Goal: Find specific page/section: Find specific page/section

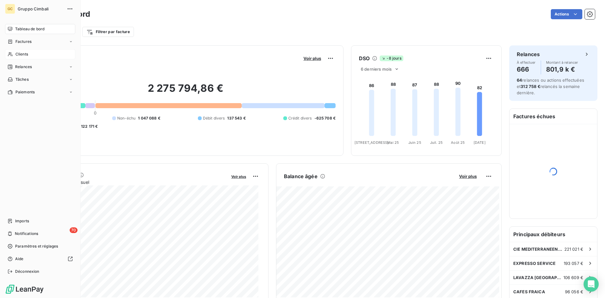
click at [11, 53] on icon at bounding box center [10, 54] width 5 height 5
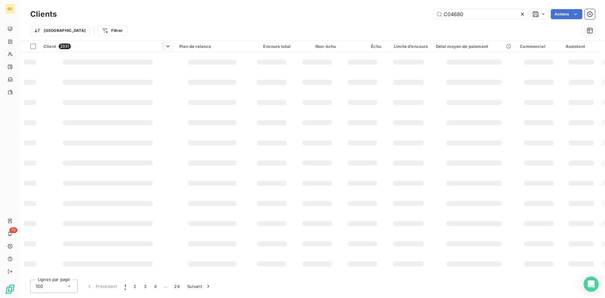
type input "C04680"
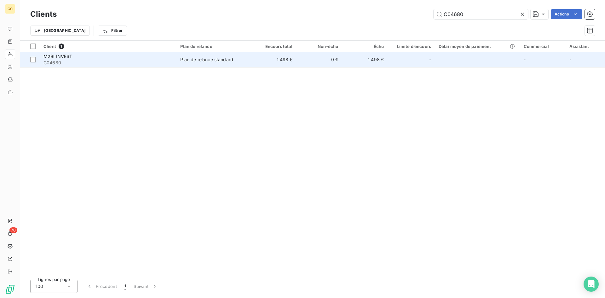
click at [61, 56] on span "M2BI INVEST" at bounding box center [57, 56] width 29 height 5
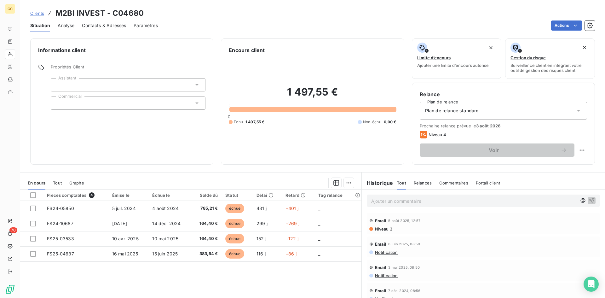
click at [95, 24] on span "Contacts & Adresses" at bounding box center [104, 25] width 44 height 6
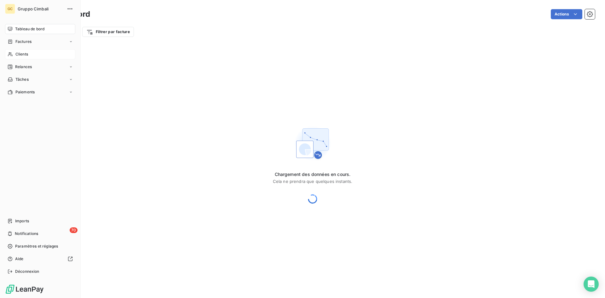
click at [26, 55] on span "Clients" at bounding box center [21, 54] width 13 height 6
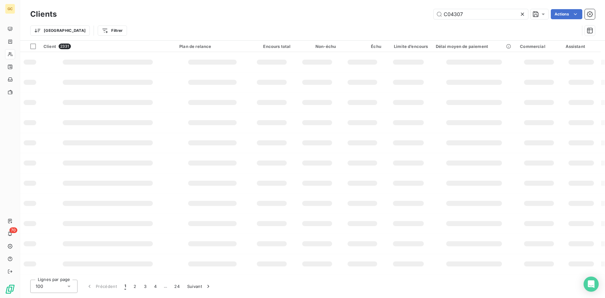
type input "C04307"
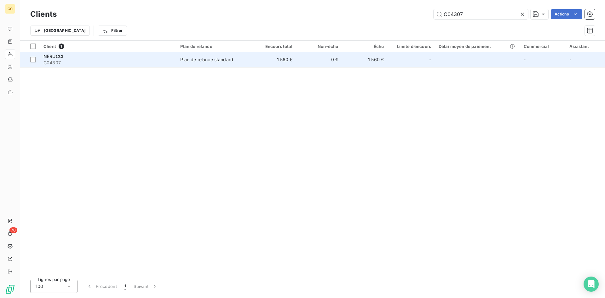
click at [55, 56] on span "NERUCCI" at bounding box center [53, 56] width 20 height 5
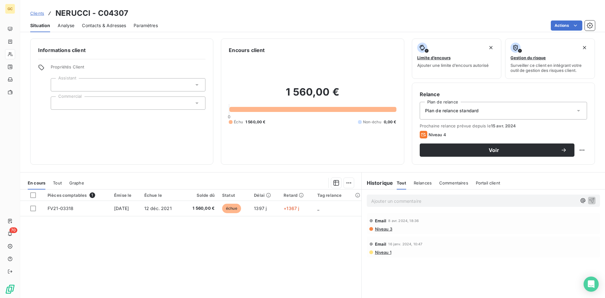
click at [113, 26] on span "Contacts & Adresses" at bounding box center [104, 25] width 44 height 6
